Goal: Information Seeking & Learning: Learn about a topic

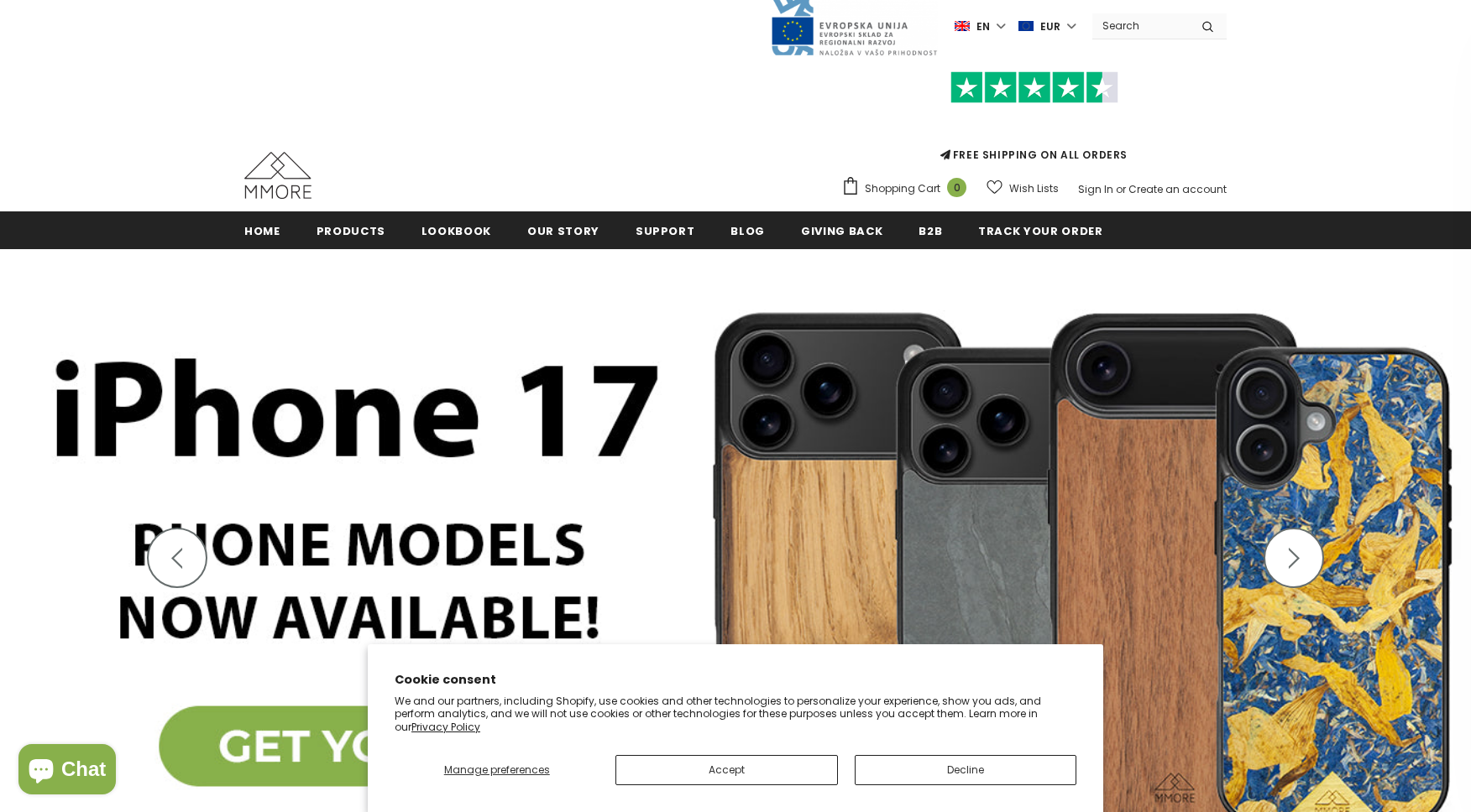
scroll to position [20, 0]
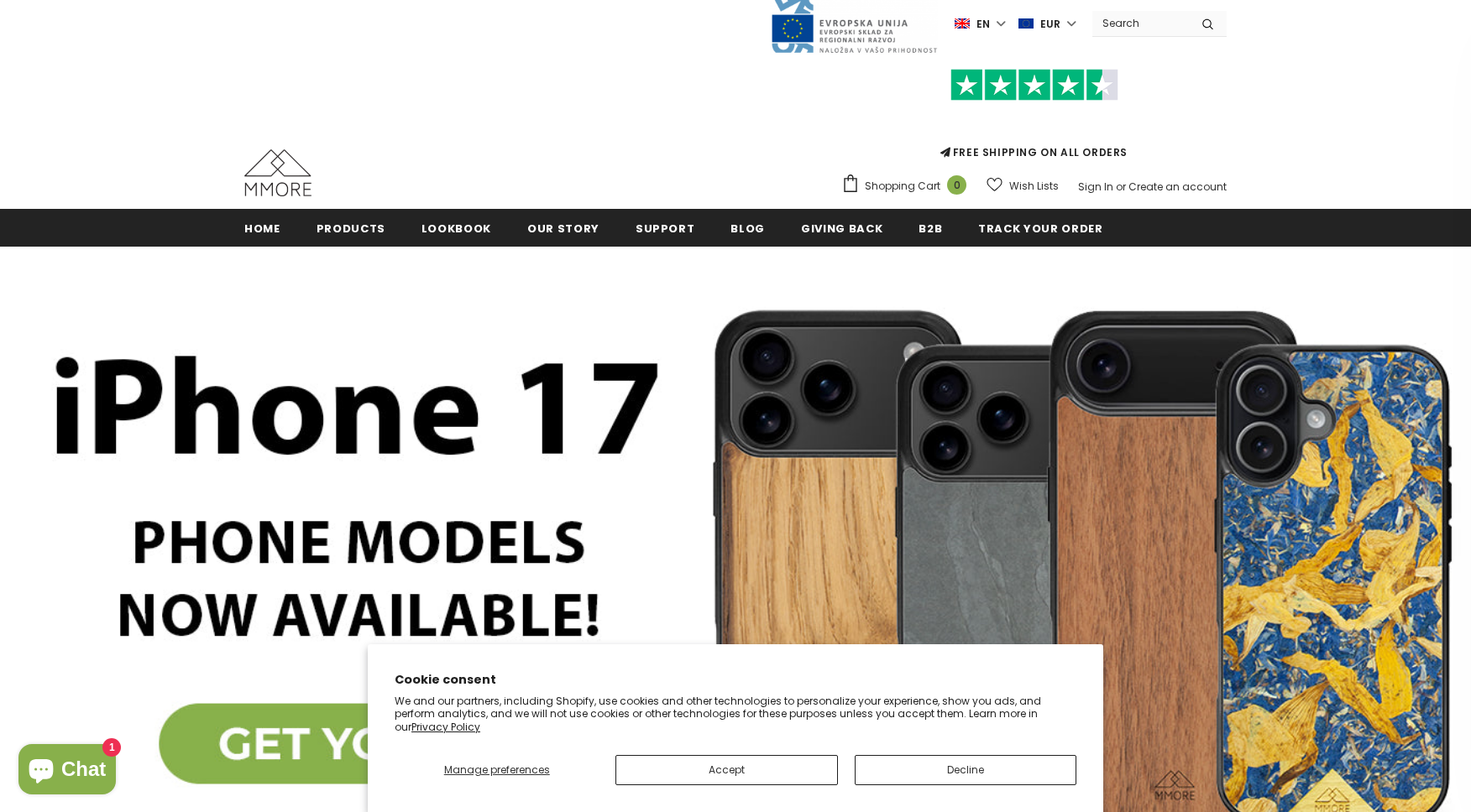
click at [971, 767] on button "Decline" at bounding box center [965, 769] width 222 height 30
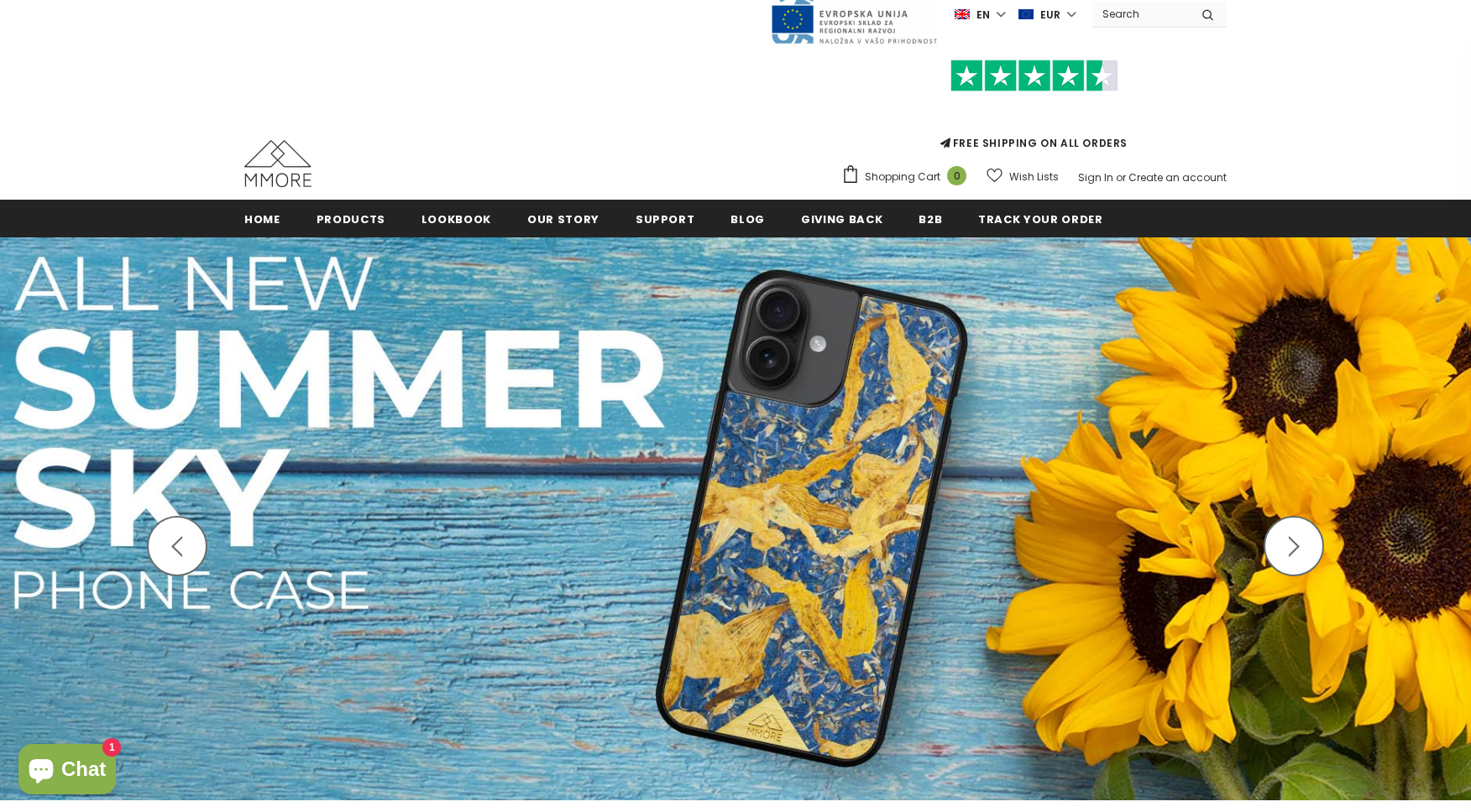
scroll to position [35, 0]
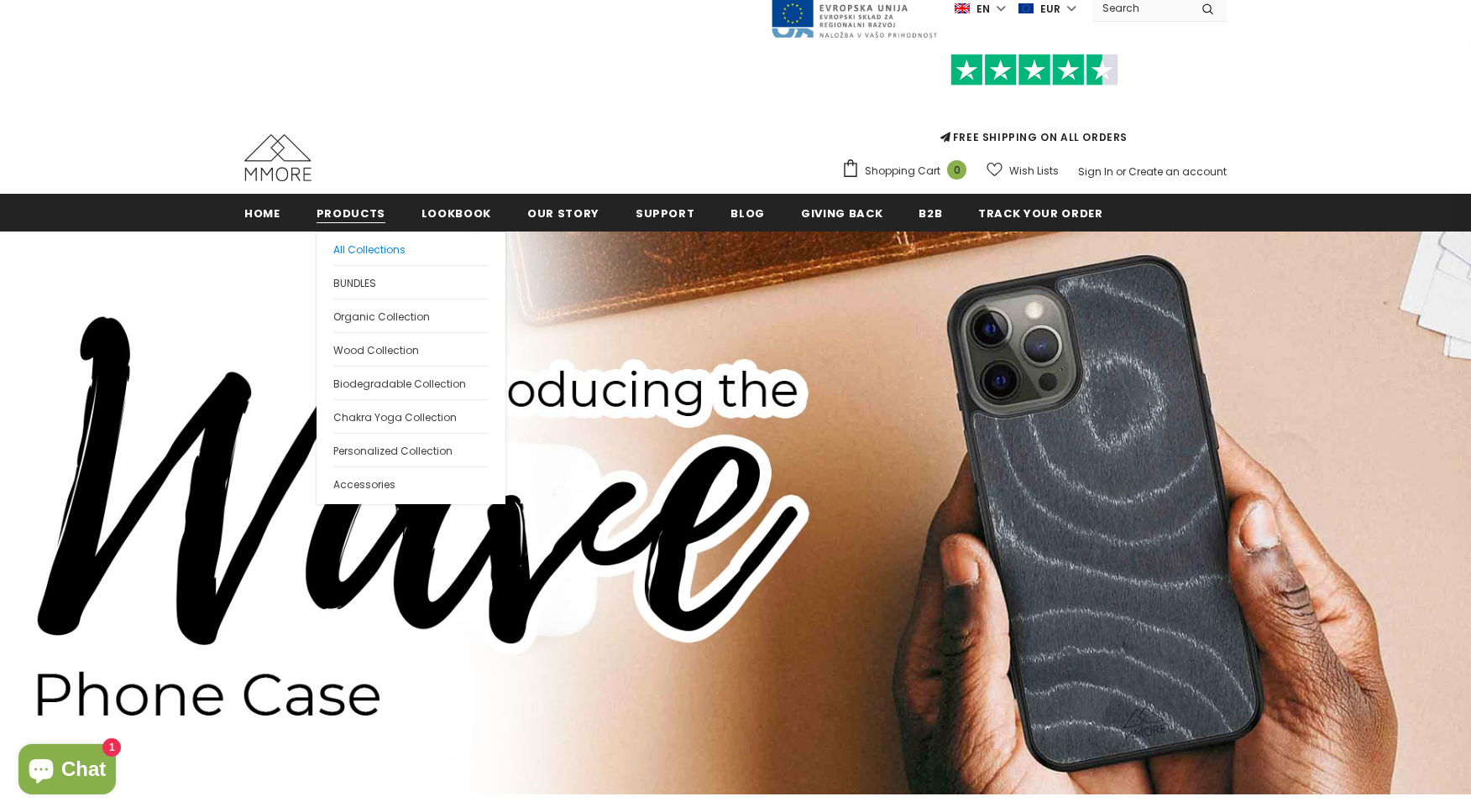
click at [350, 243] on span "All Collections" at bounding box center [369, 250] width 73 height 15
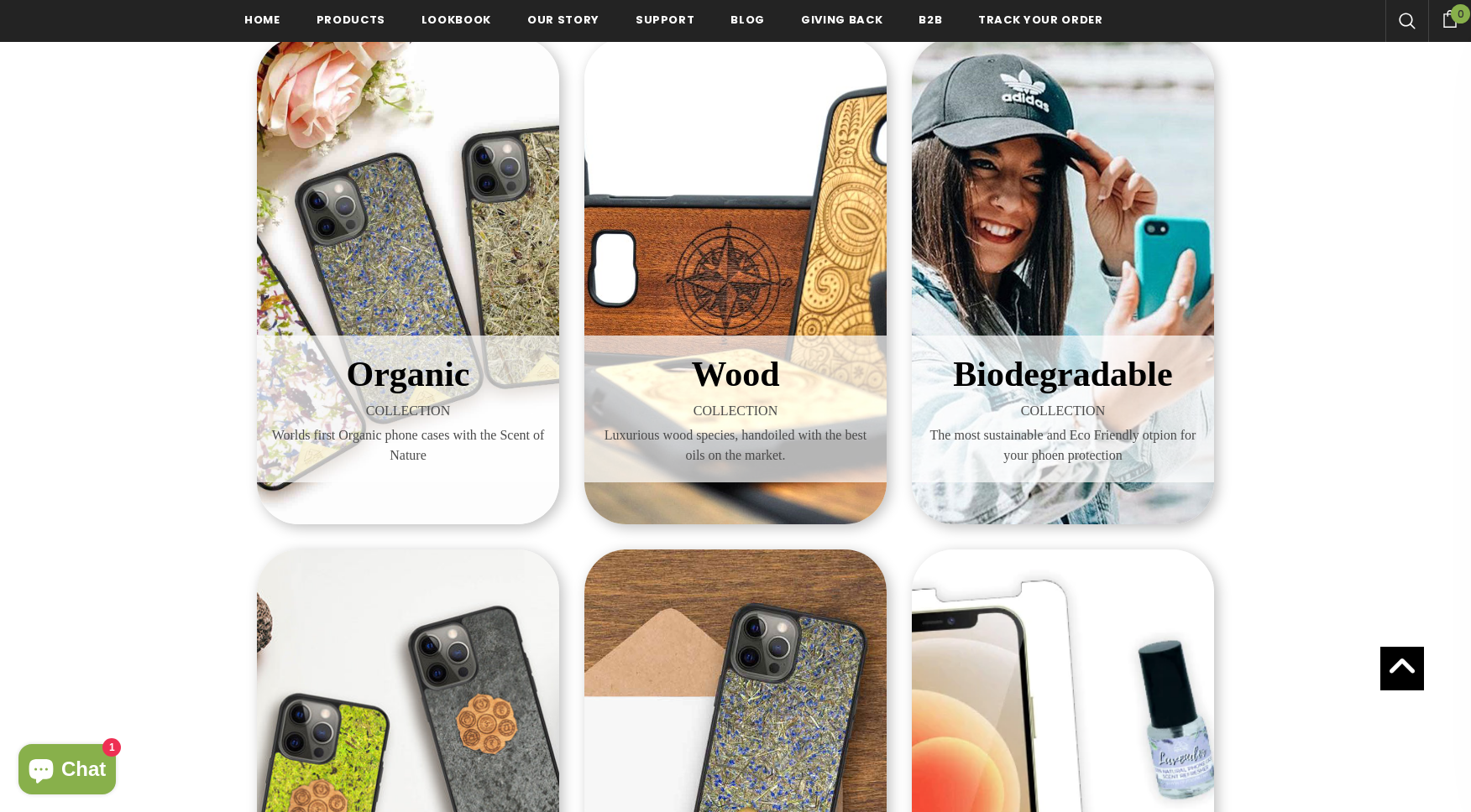
scroll to position [242, 0]
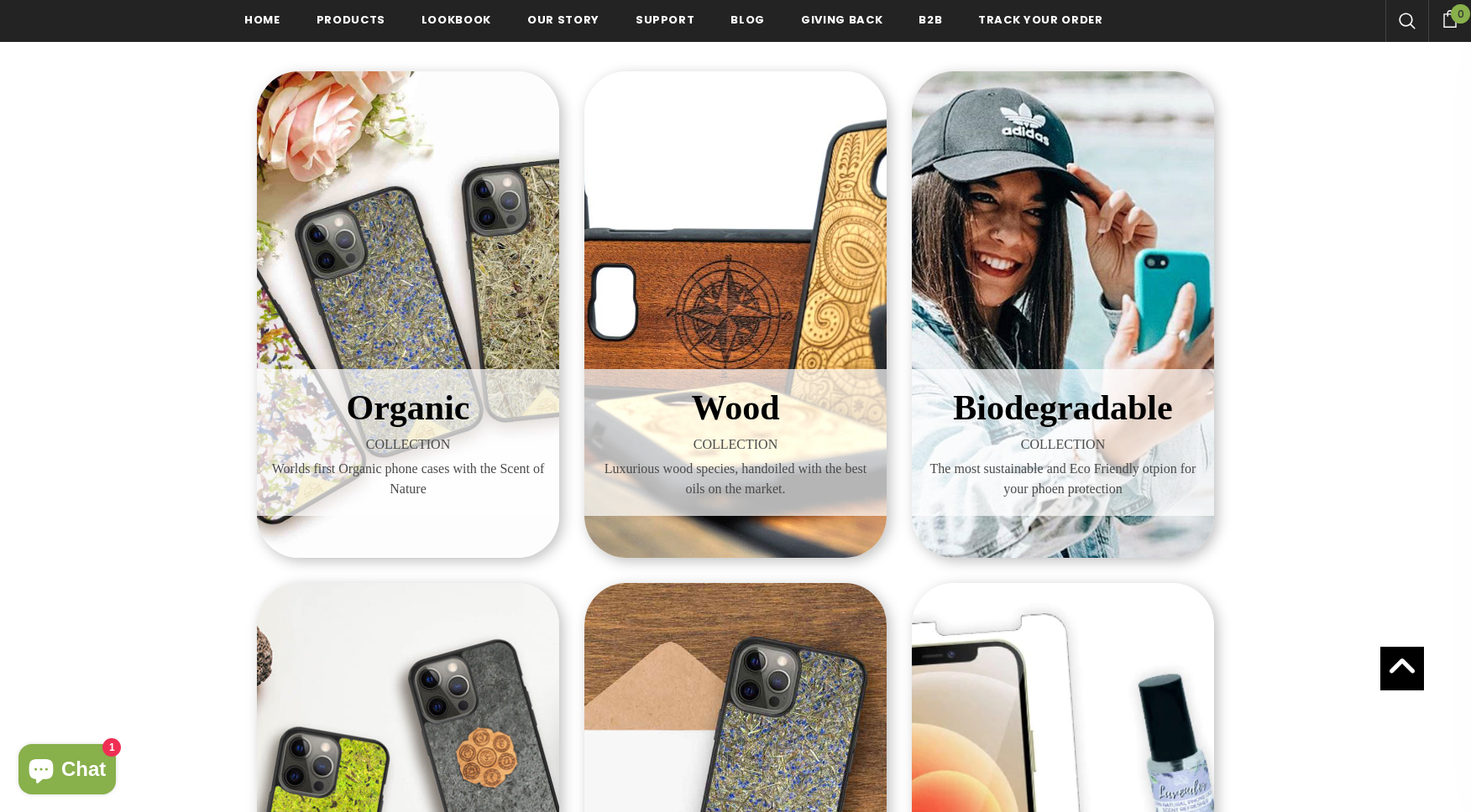
click at [1060, 413] on span "Biodegradable" at bounding box center [1062, 407] width 219 height 39
click at [426, 404] on span "Organic" at bounding box center [408, 407] width 123 height 39
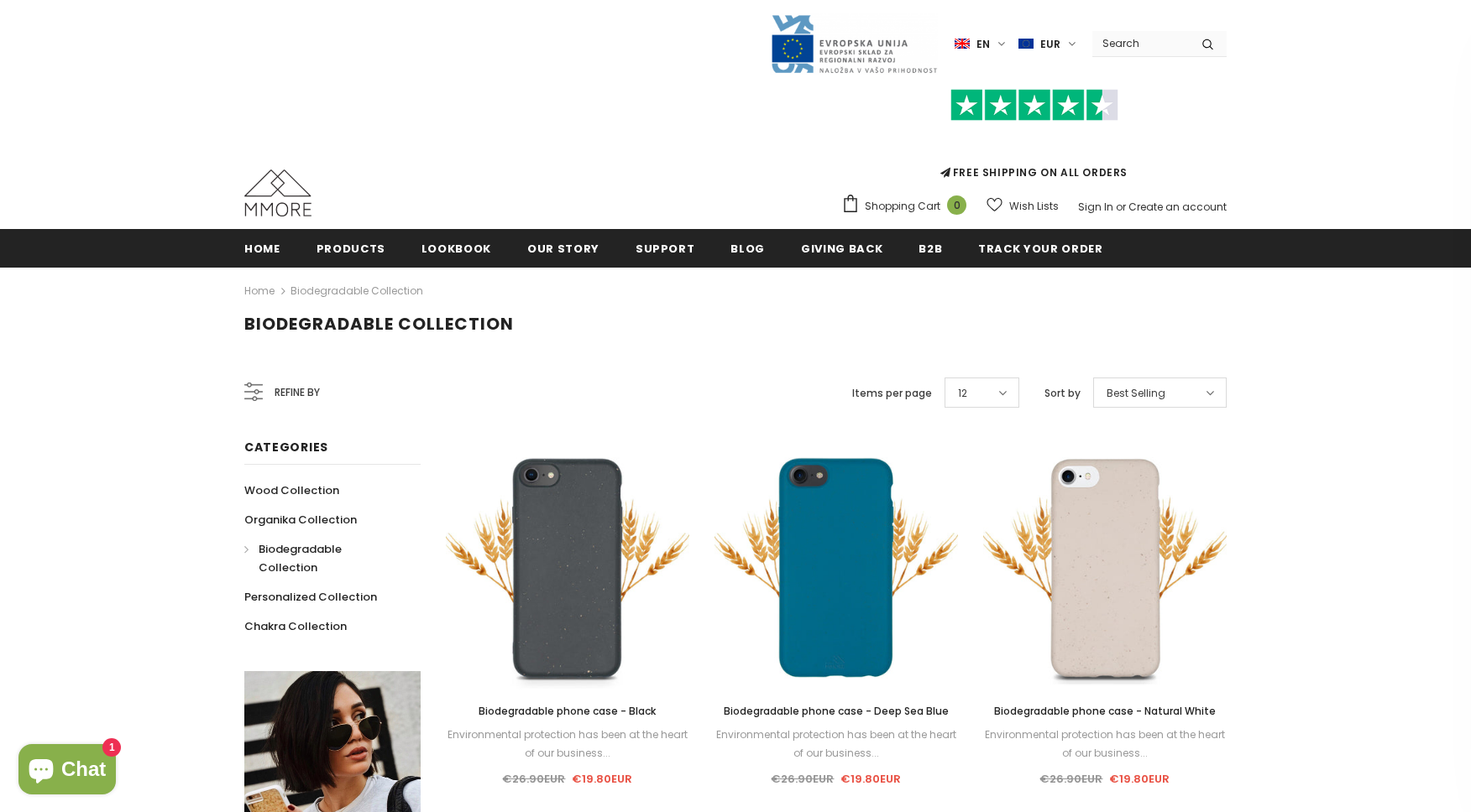
click at [253, 402] on div "Refine by" at bounding box center [282, 393] width 76 height 41
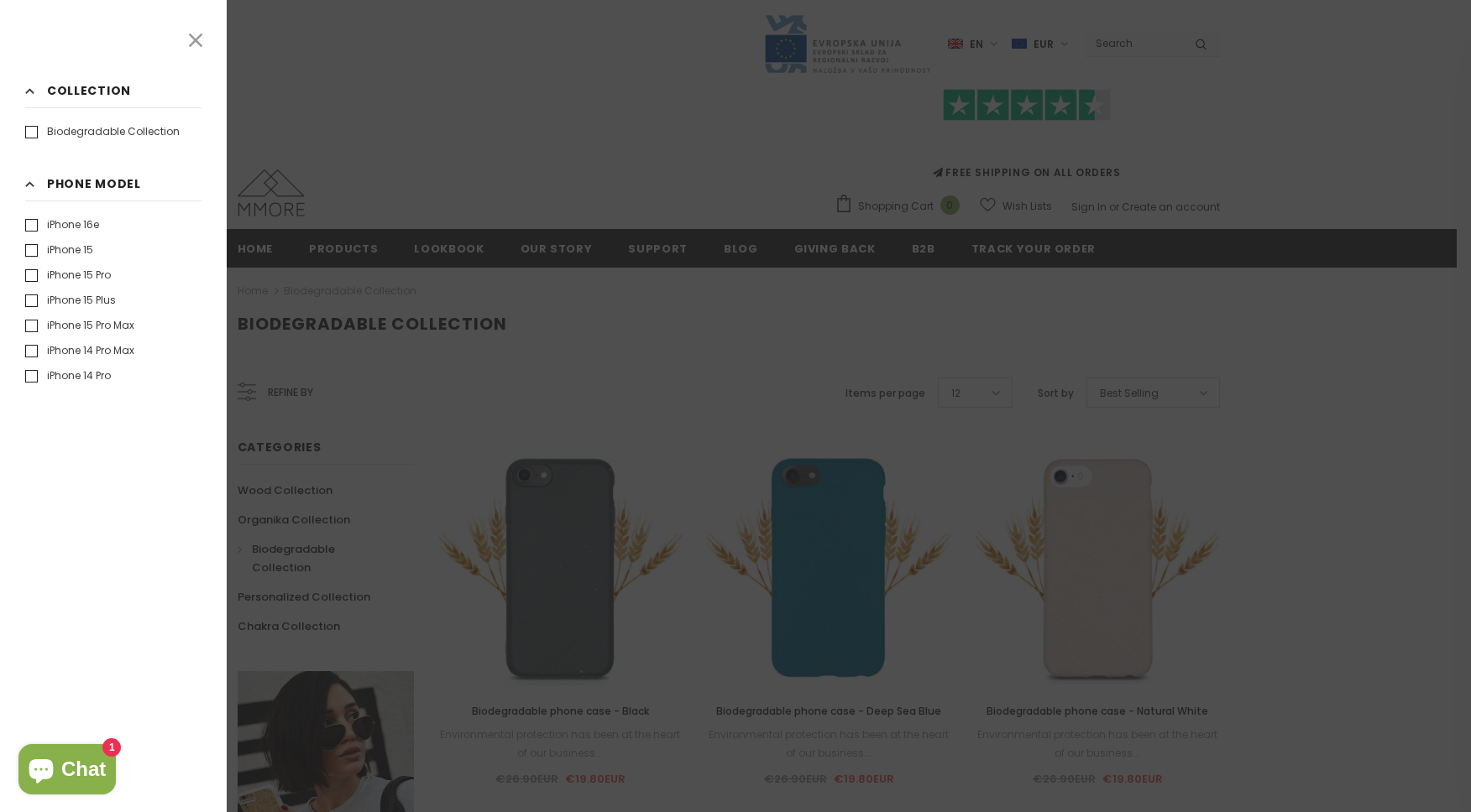
click at [202, 39] on icon at bounding box center [196, 40] width 22 height 22
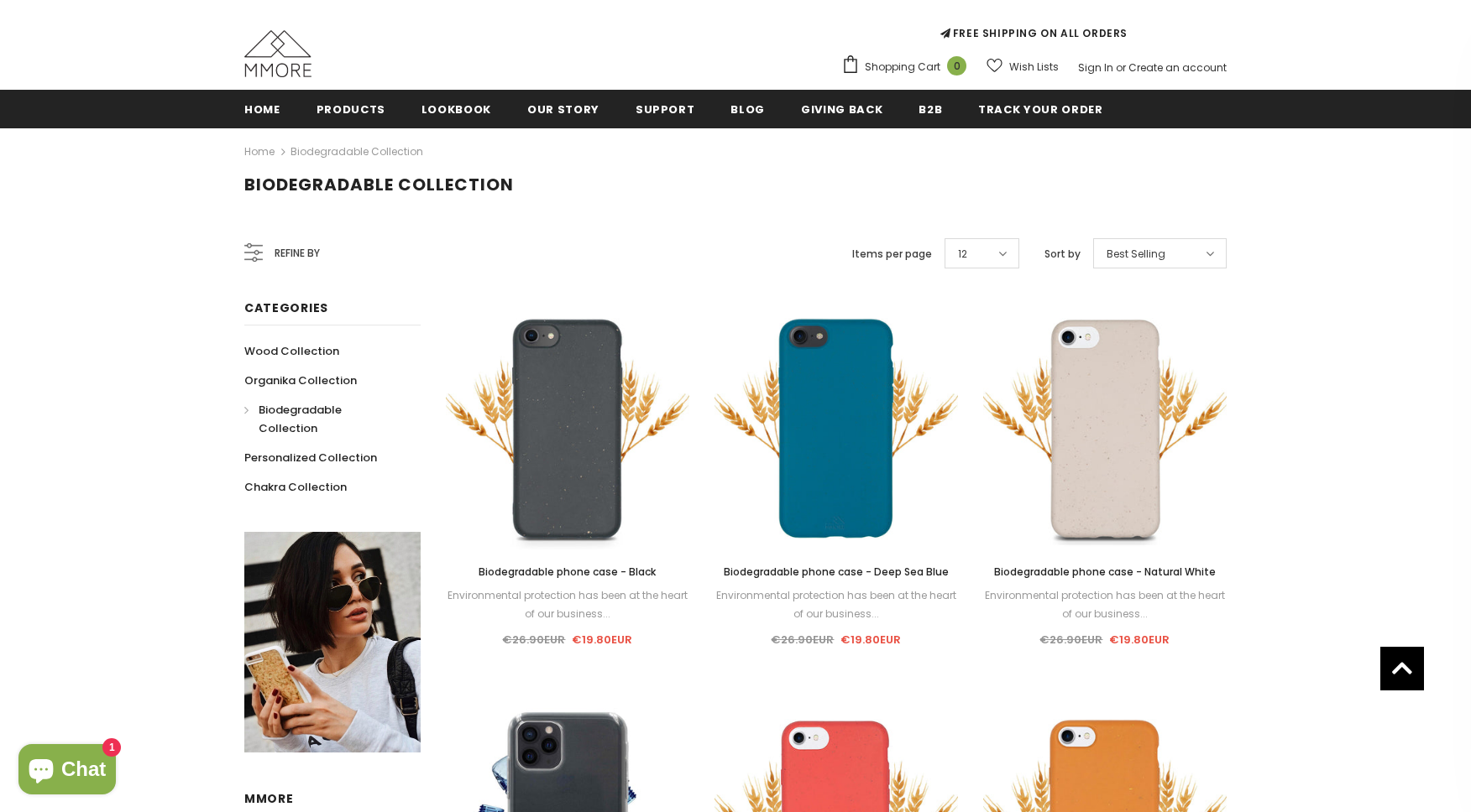
scroll to position [22, 0]
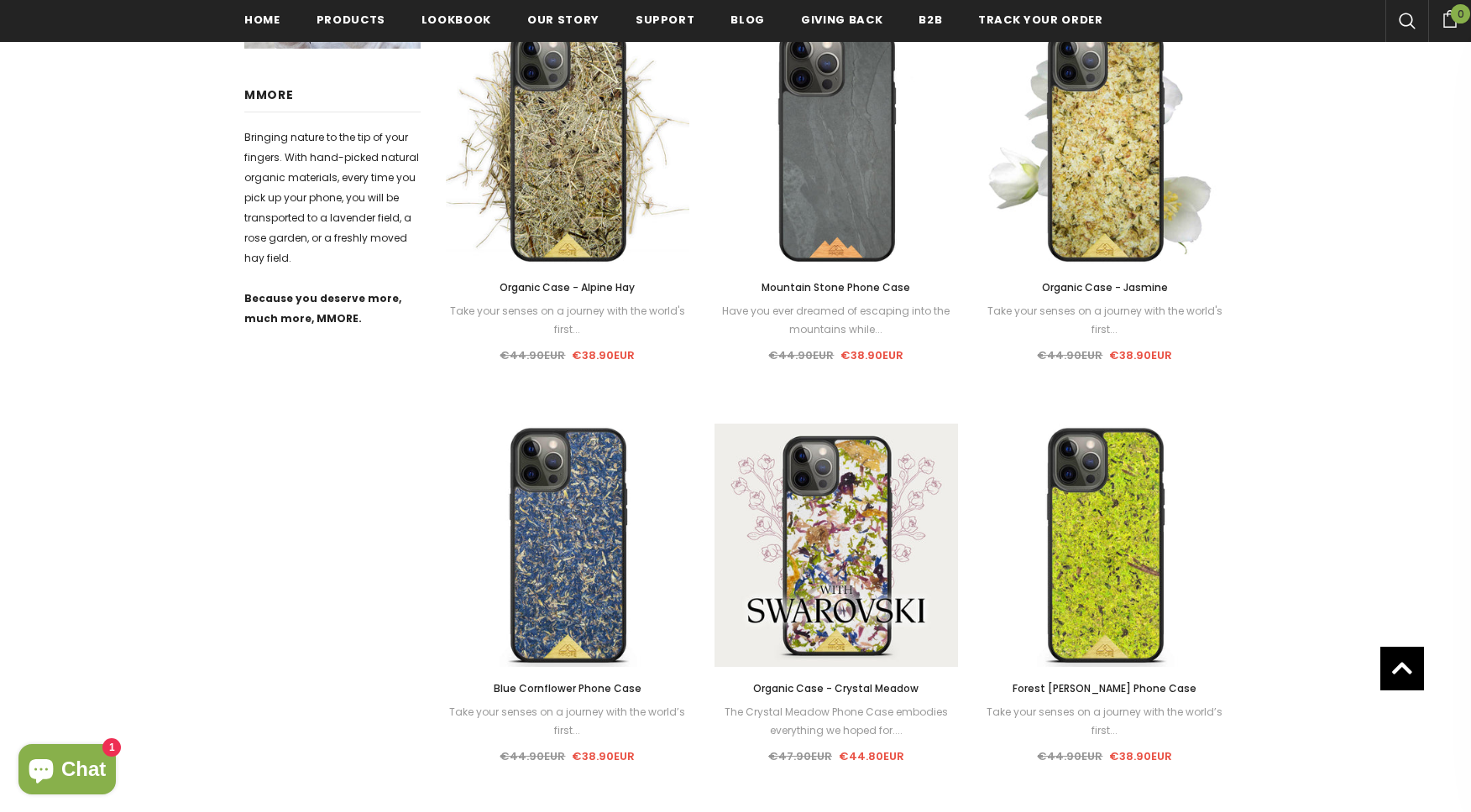
scroll to position [772, 0]
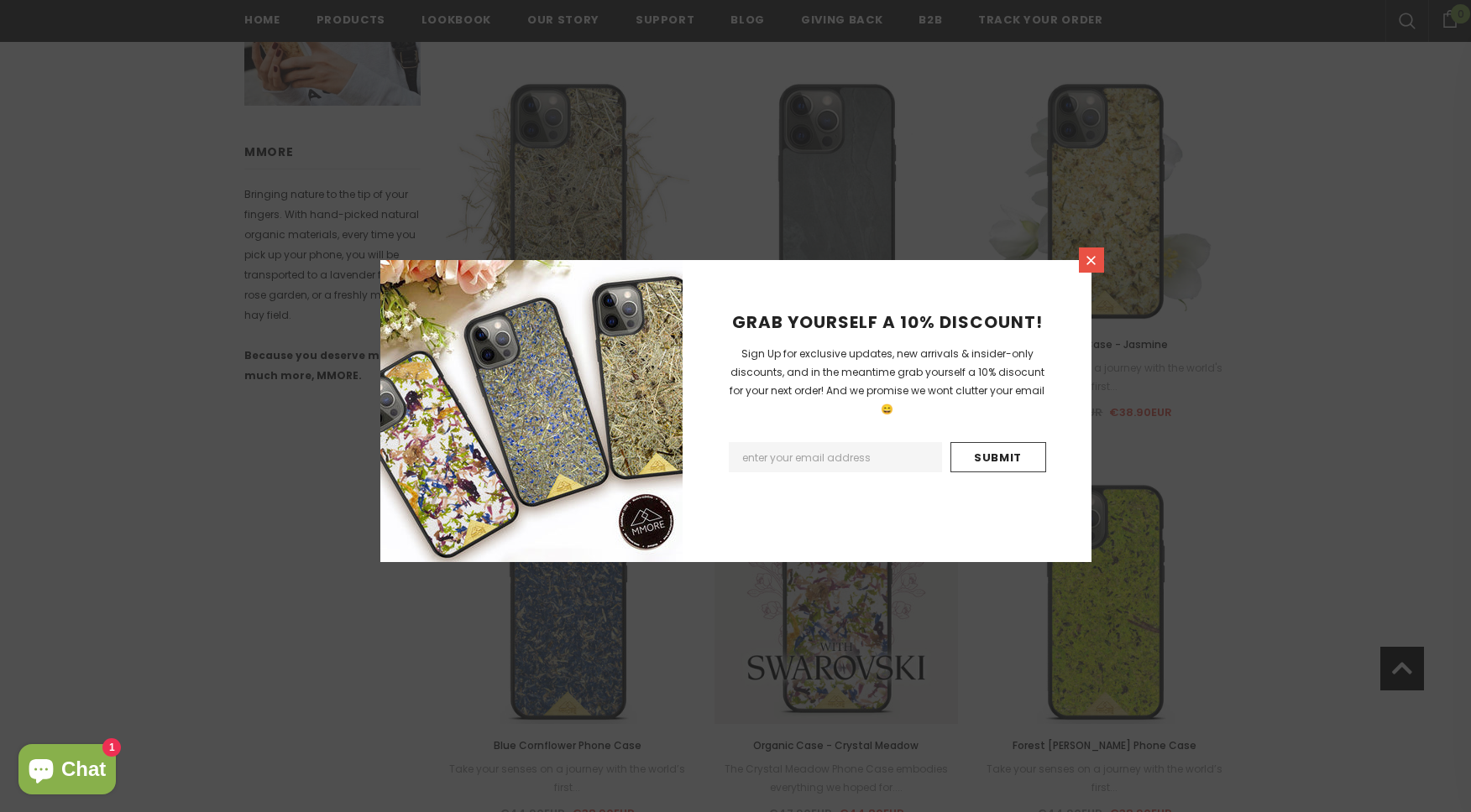
click at [1094, 256] on icon at bounding box center [1091, 260] width 15 height 15
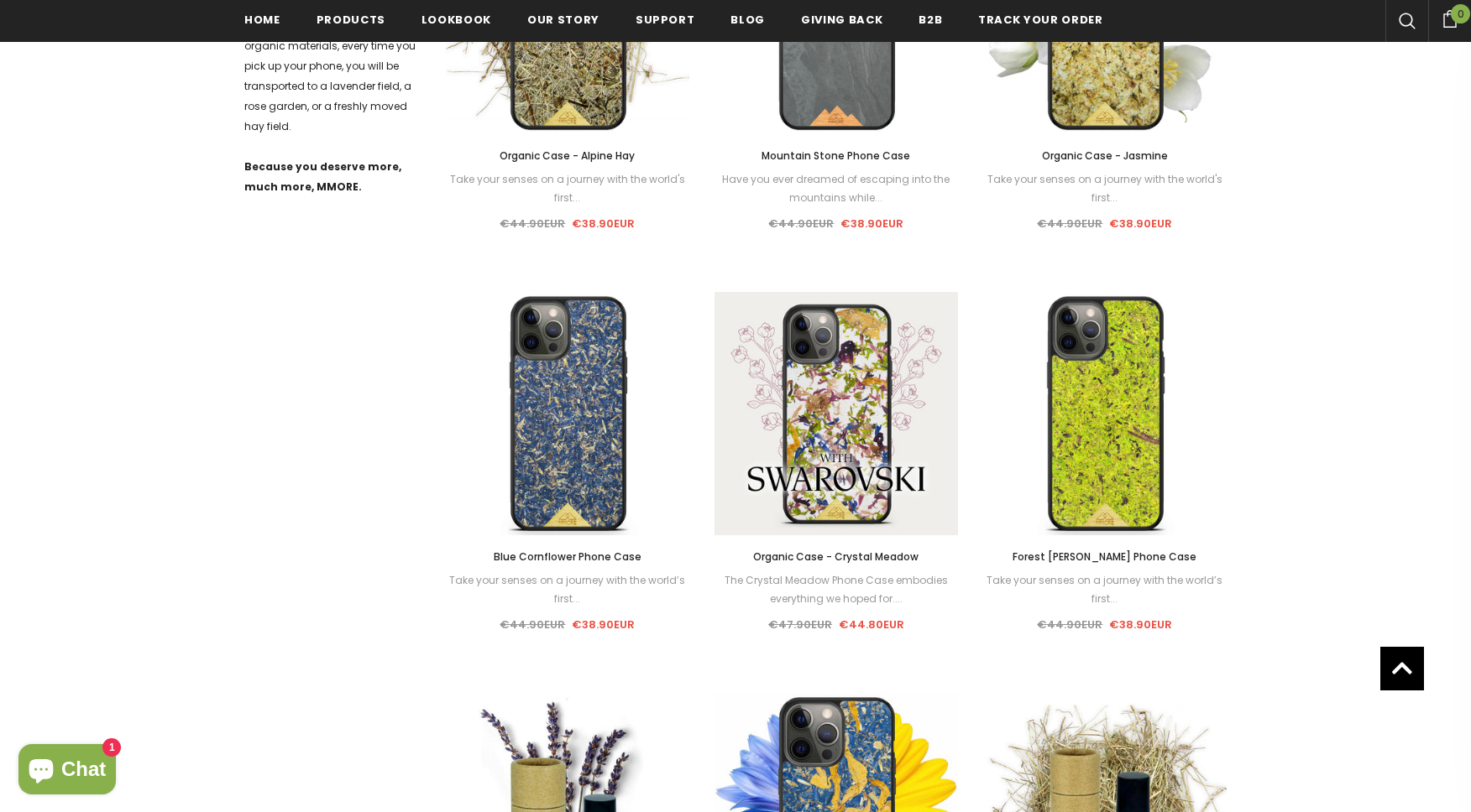
scroll to position [738, 0]
